Goal: Information Seeking & Learning: Understand process/instructions

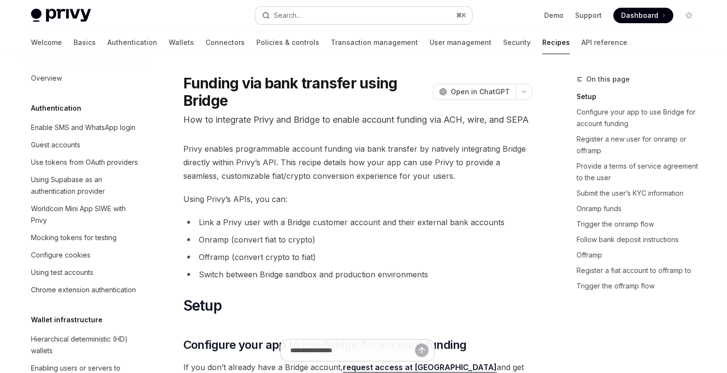
click at [317, 15] on button "Search... ⌘ K" at bounding box center [363, 15] width 217 height 17
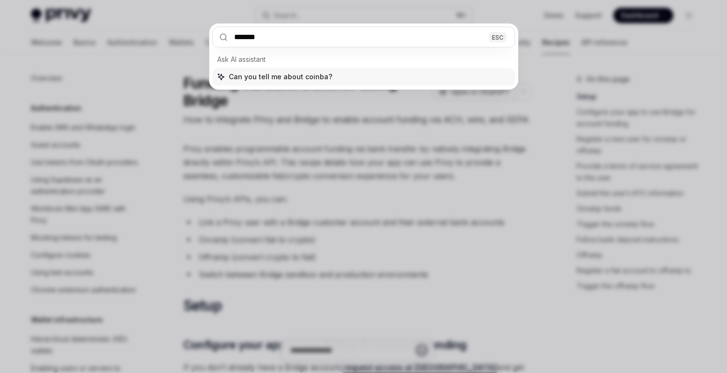
type input "********"
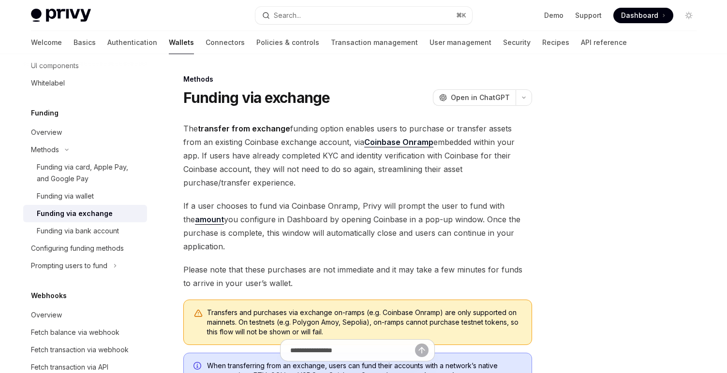
drag, startPoint x: 326, startPoint y: 117, endPoint x: 314, endPoint y: 178, distance: 62.6
click at [314, 178] on div "Methods Funding via exchange OpenAI Open in ChatGPT OpenAI Open in ChatGPT The …" at bounding box center [267, 322] width 534 height 499
click at [314, 178] on span "The transfer from exchange funding option enables users to purchase or transfer…" at bounding box center [357, 156] width 349 height 68
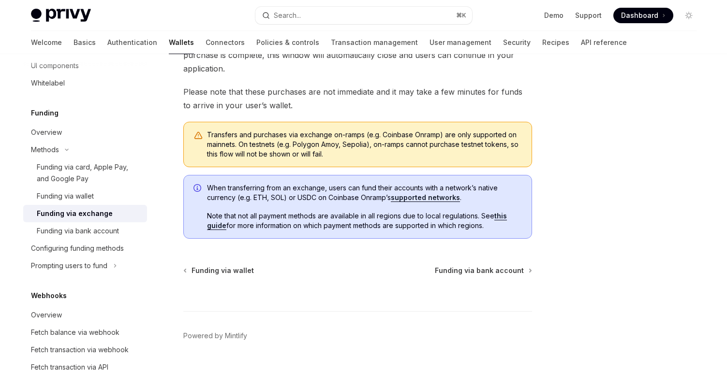
scroll to position [199, 0]
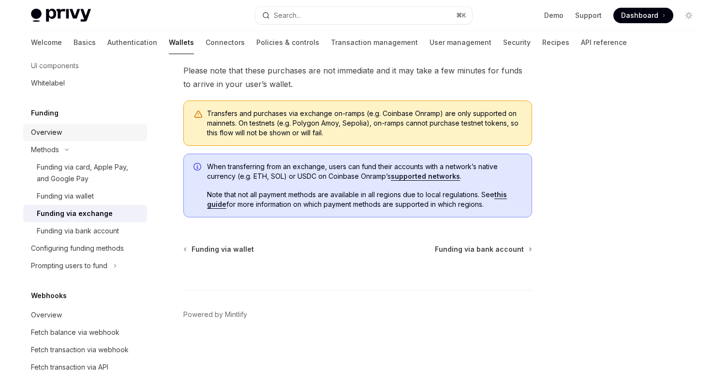
click at [107, 130] on div "Overview" at bounding box center [86, 133] width 110 height 12
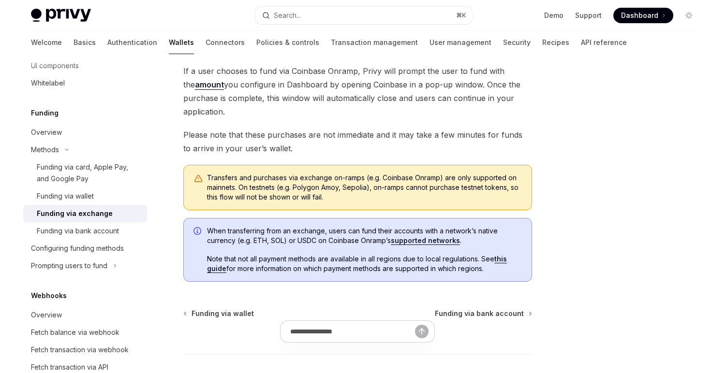
scroll to position [199, 0]
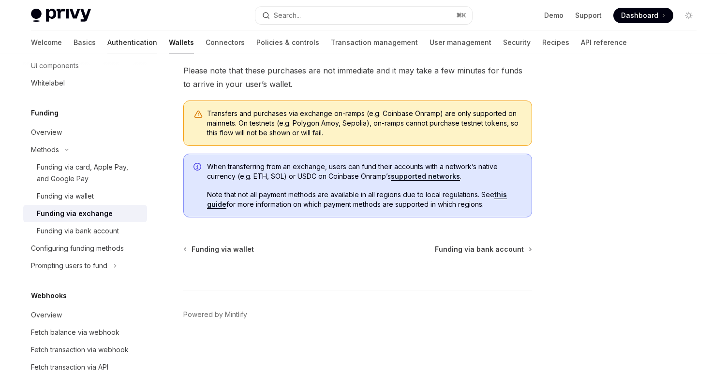
click at [107, 44] on link "Authentication" at bounding box center [132, 42] width 50 height 23
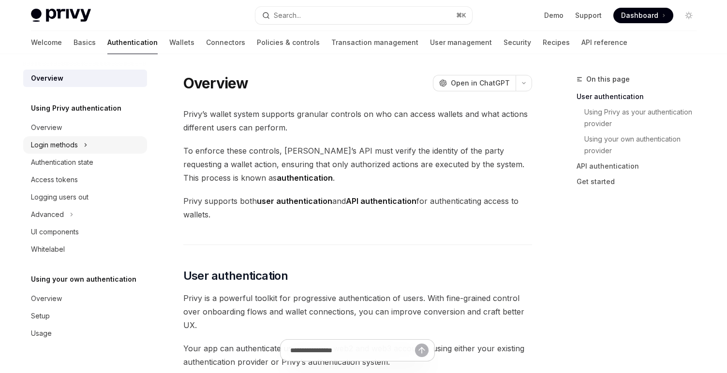
click at [80, 151] on div "Login methods" at bounding box center [85, 144] width 124 height 17
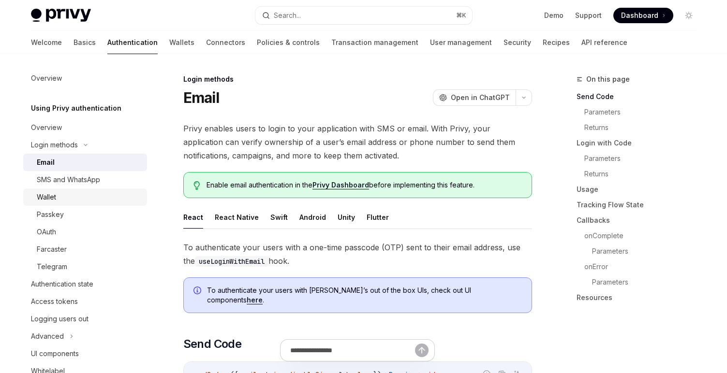
click at [69, 194] on div "Wallet" at bounding box center [89, 197] width 104 height 12
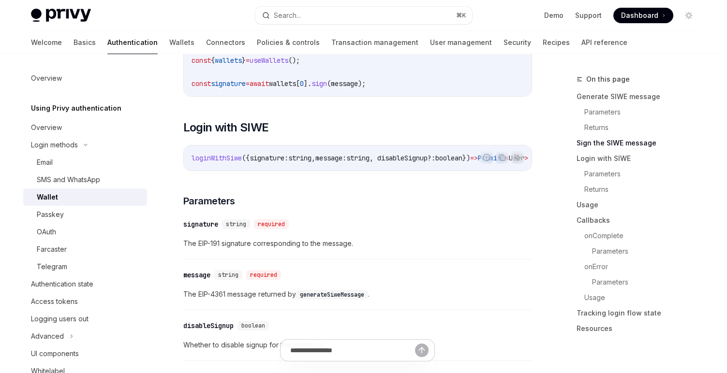
scroll to position [742, 0]
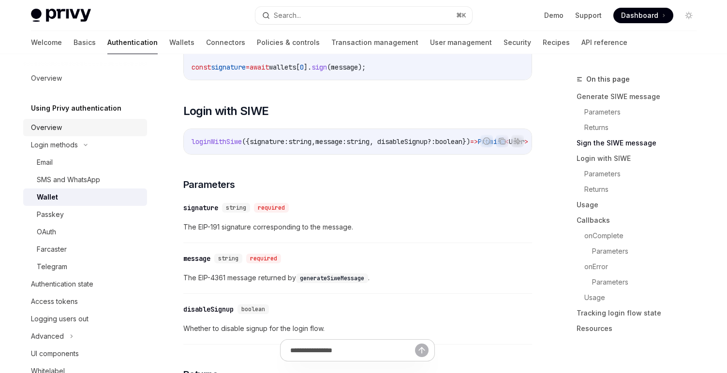
click at [78, 125] on div "Overview" at bounding box center [86, 128] width 110 height 12
type textarea "*"
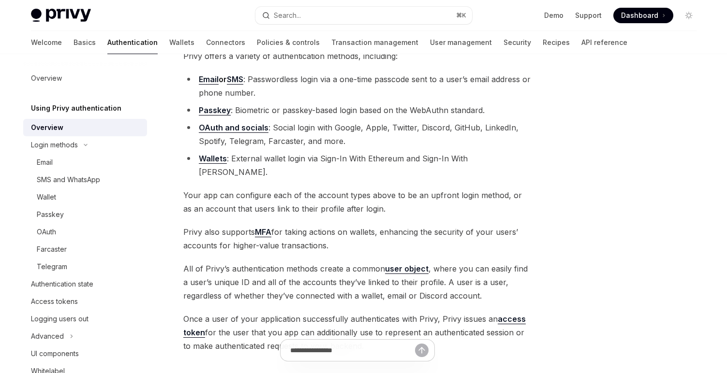
scroll to position [90, 0]
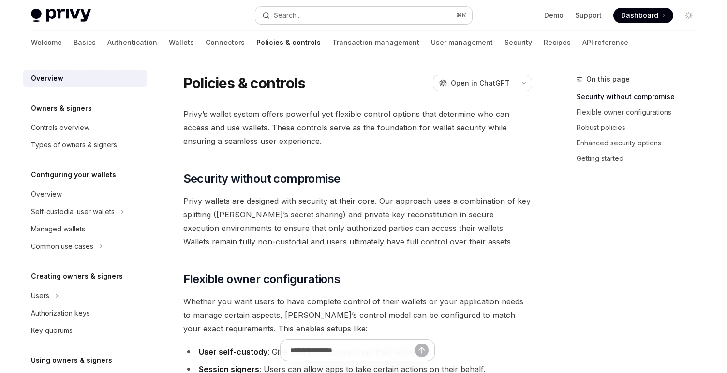
click at [382, 20] on button "Search... ⌘ K" at bounding box center [363, 15] width 217 height 17
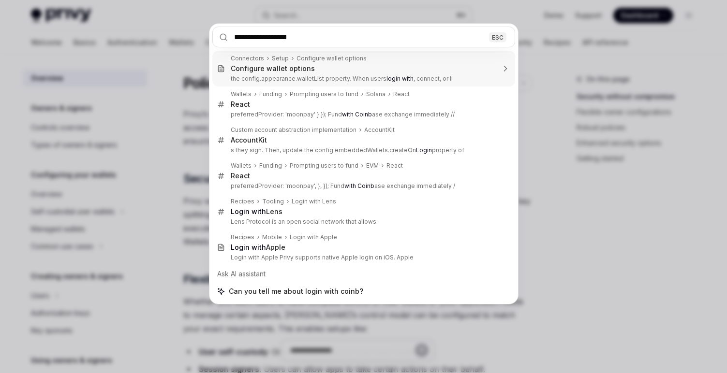
type input "**********"
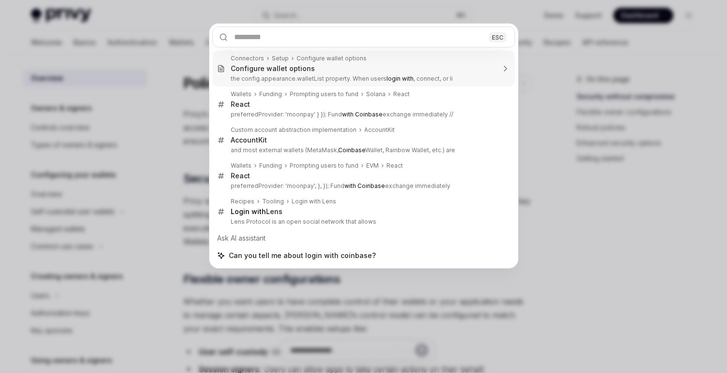
type textarea "*"
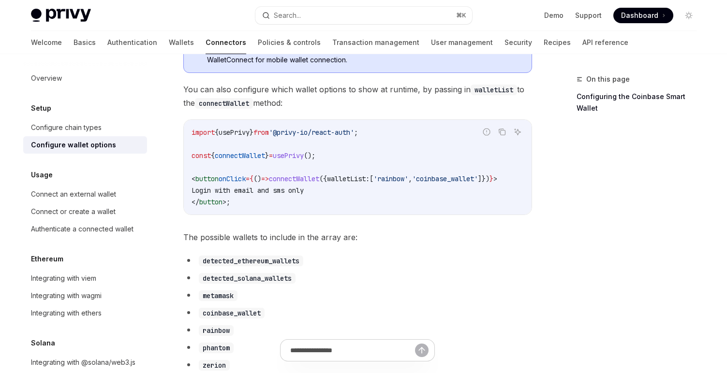
scroll to position [362, 0]
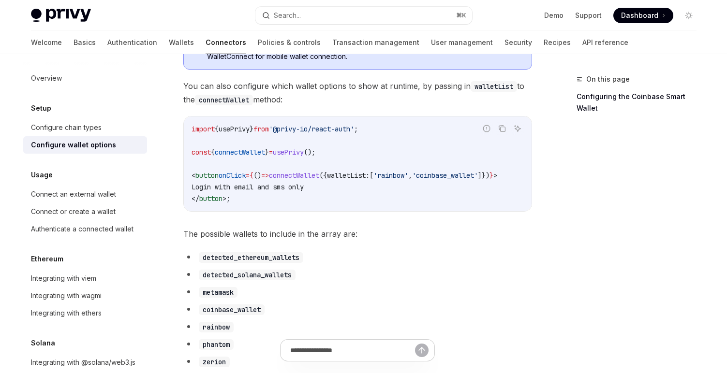
drag, startPoint x: 344, startPoint y: 97, endPoint x: 344, endPoint y: 82, distance: 14.5
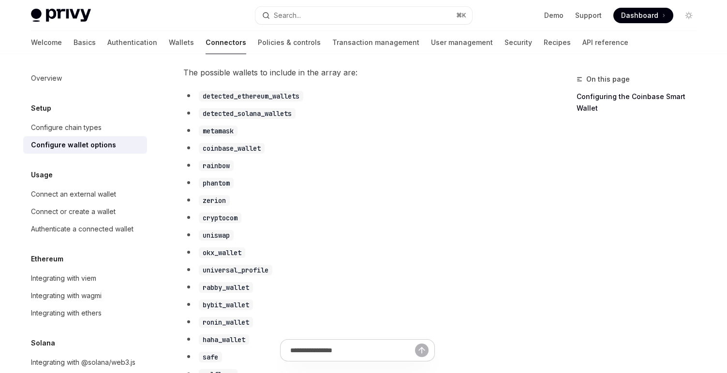
scroll to position [527, 0]
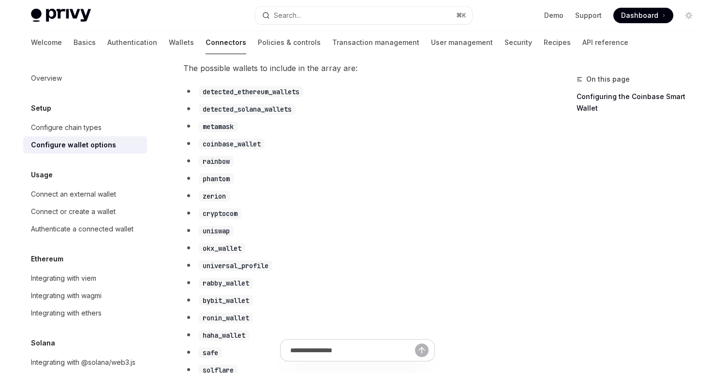
click at [194, 75] on span "The possible wallets to include in the array are:" at bounding box center [357, 68] width 349 height 14
click at [431, 13] on button "Search... ⌘ K" at bounding box center [363, 15] width 217 height 17
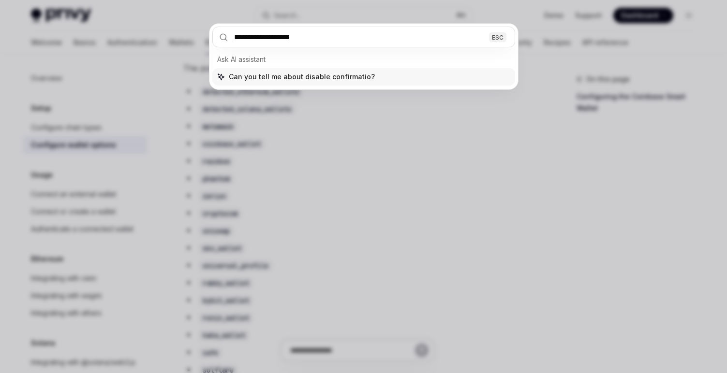
type input "**********"
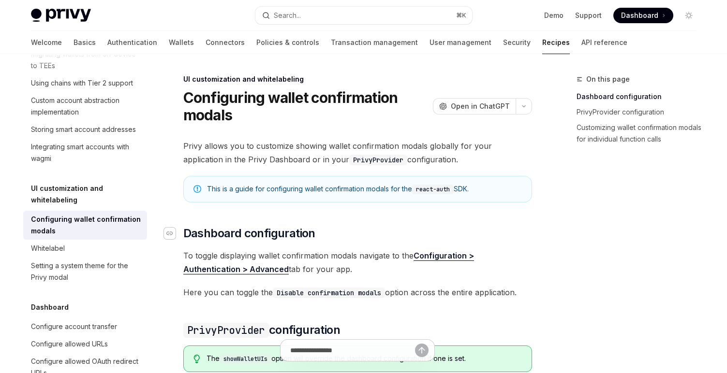
click at [171, 233] on icon "Navigate to header" at bounding box center [169, 234] width 7 height 6
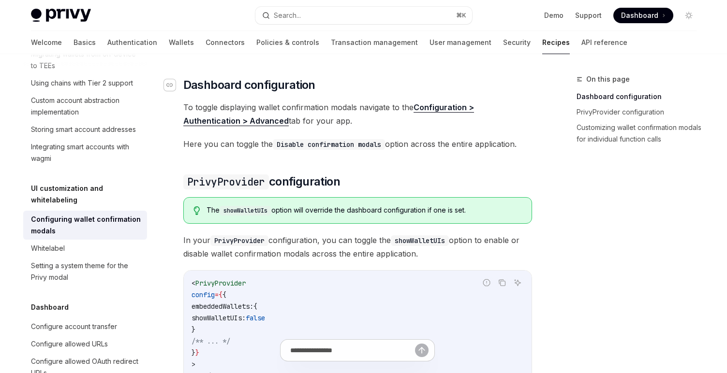
scroll to position [152, 0]
